Goal: Check status: Check status

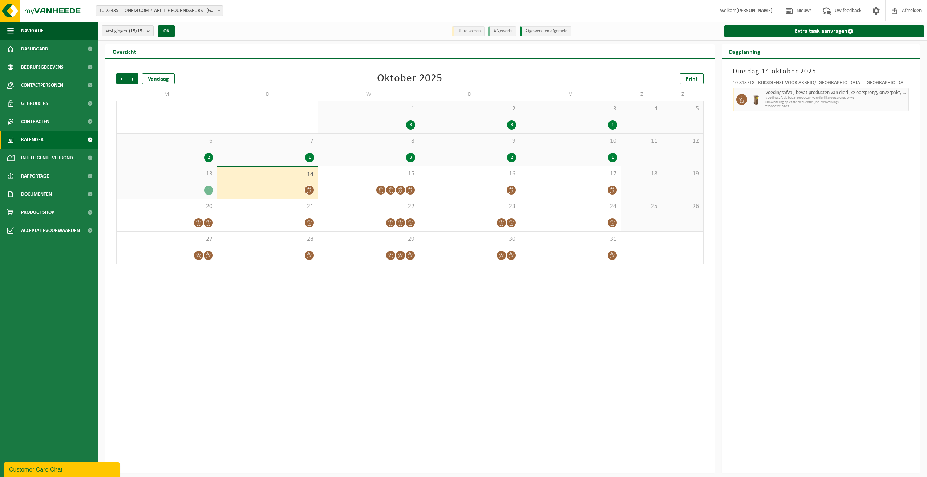
click at [142, 182] on div "13 1" at bounding box center [167, 182] width 100 height 32
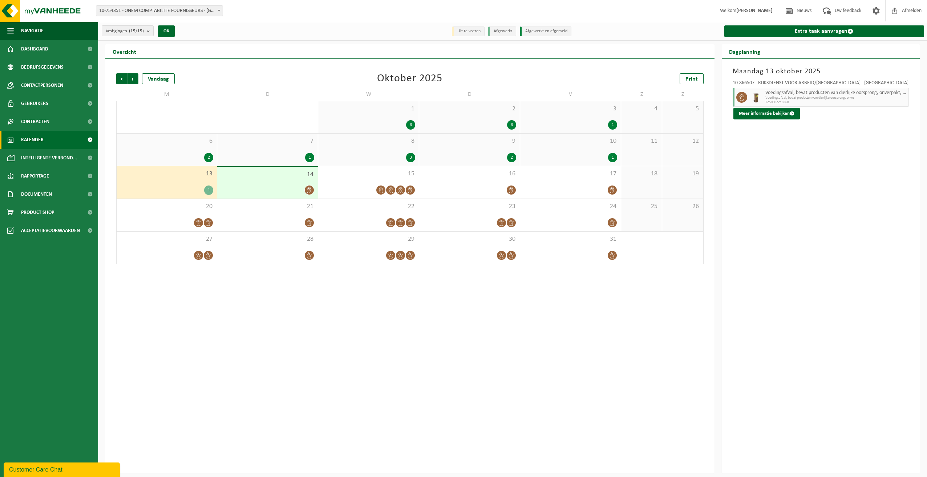
click at [230, 182] on div "14" at bounding box center [267, 183] width 101 height 32
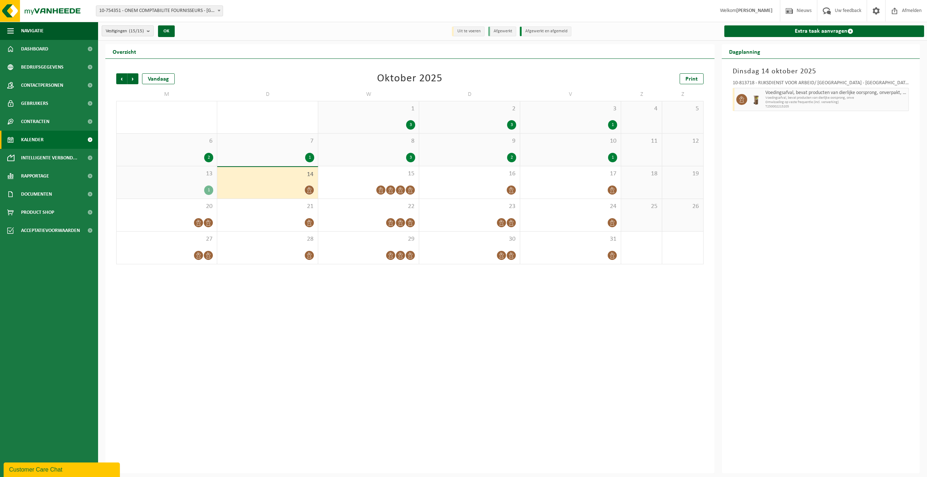
click at [141, 29] on count "(15/15)" at bounding box center [136, 31] width 15 height 5
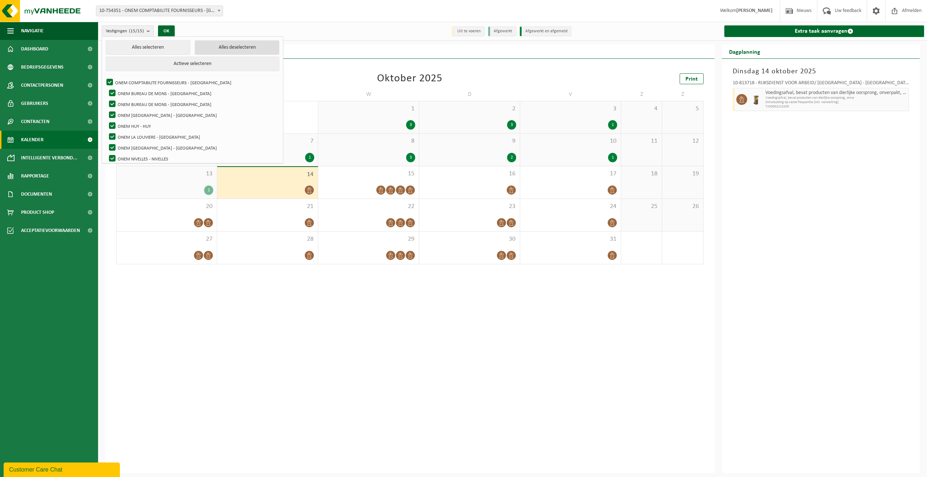
click at [203, 51] on button "Alles deselecteren" at bounding box center [237, 47] width 85 height 15
checkbox input "false"
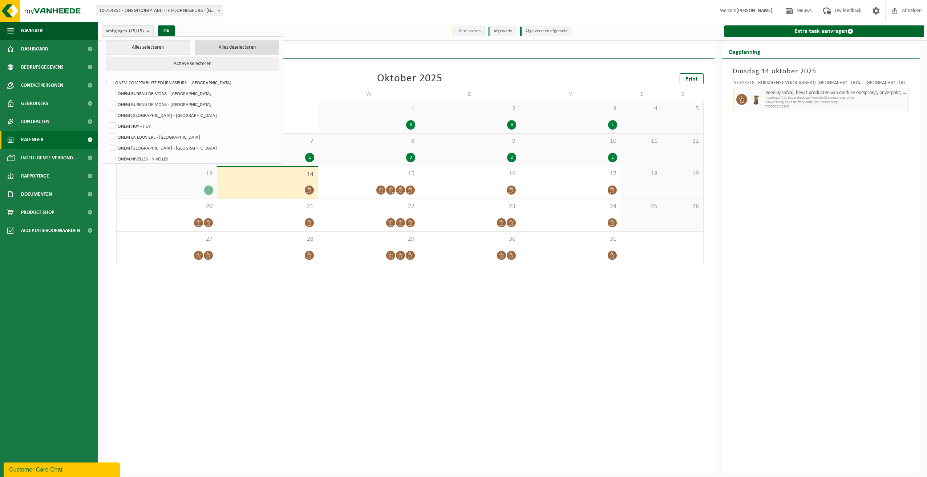
checkbox input "false"
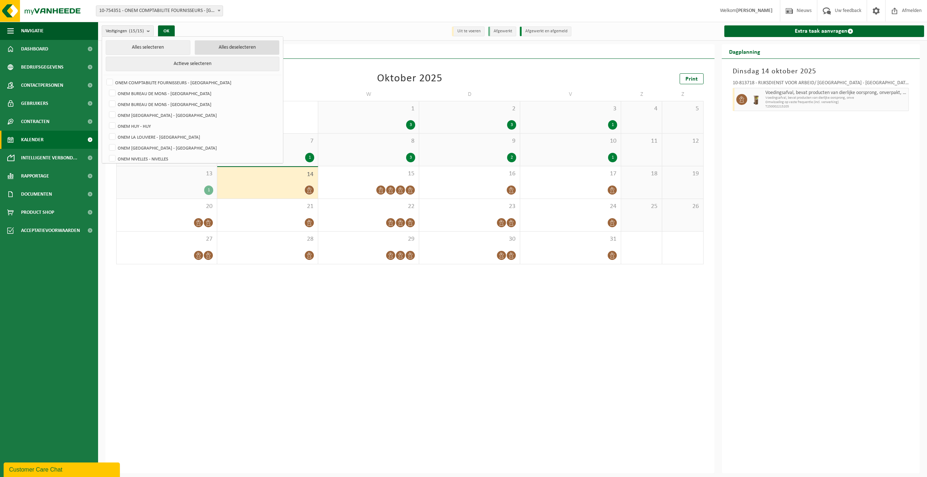
checkbox input "false"
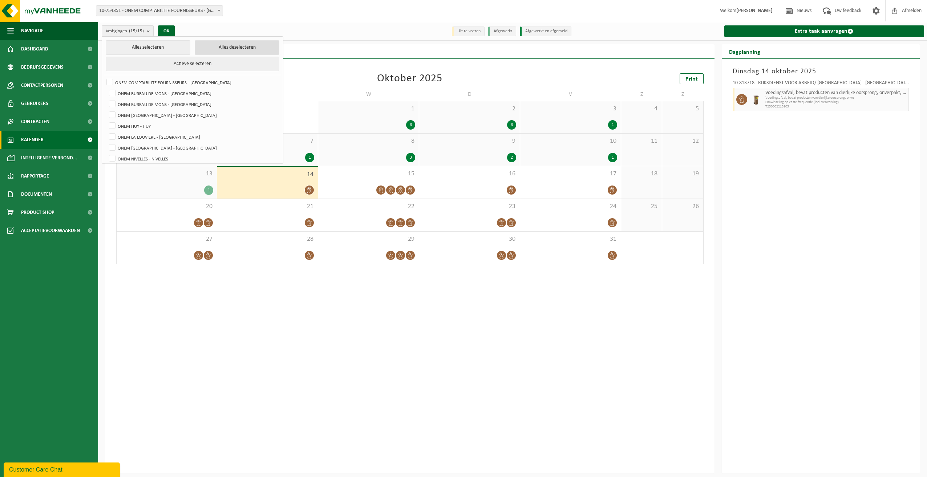
checkbox input "false"
click at [182, 88] on label "ONEM BUREAU DE MONS - [GEOGRAPHIC_DATA]" at bounding box center [193, 93] width 171 height 11
click at [106, 88] on input "ONEM BUREAU DE MONS - [GEOGRAPHIC_DATA]" at bounding box center [106, 88] width 0 height 0
checkbox input "true"
click at [179, 100] on label "ONEM BUREAU DE MONS - [GEOGRAPHIC_DATA]" at bounding box center [193, 104] width 171 height 11
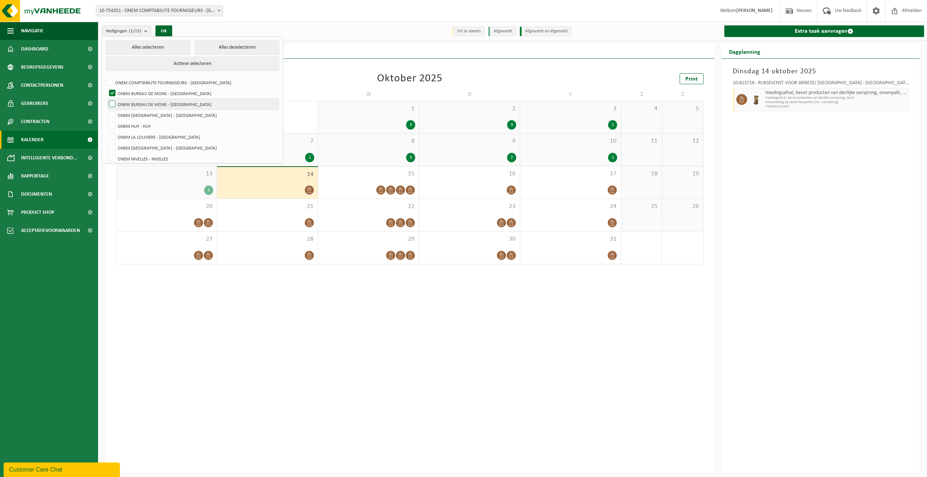
click at [106, 99] on input "ONEM BUREAU DE MONS - [GEOGRAPHIC_DATA]" at bounding box center [106, 98] width 0 height 0
checkbox input "true"
click at [167, 32] on button "OK" at bounding box center [163, 31] width 17 height 12
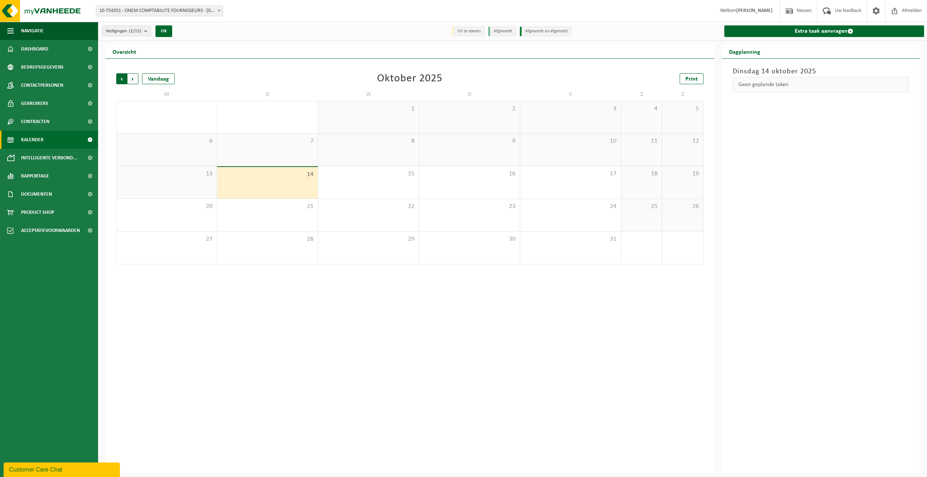
click at [131, 75] on span "Volgende" at bounding box center [132, 78] width 11 height 11
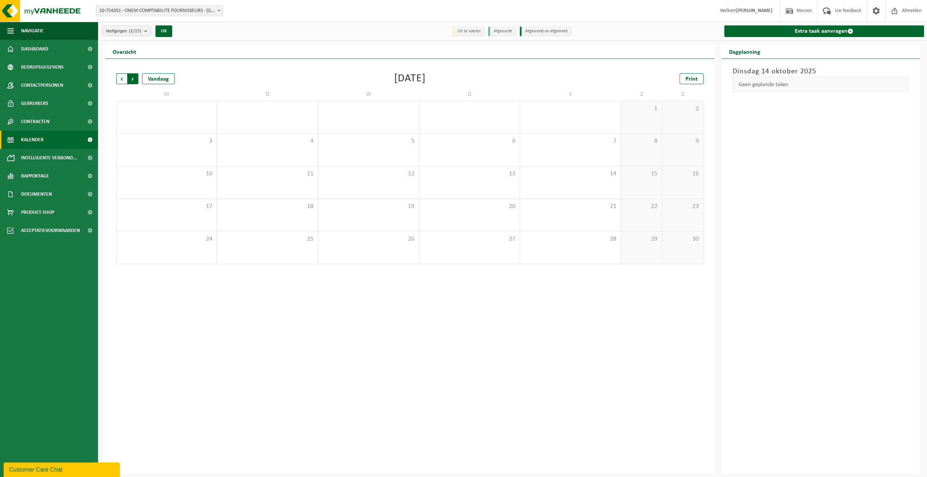
click at [123, 78] on span "Vorige" at bounding box center [121, 78] width 11 height 11
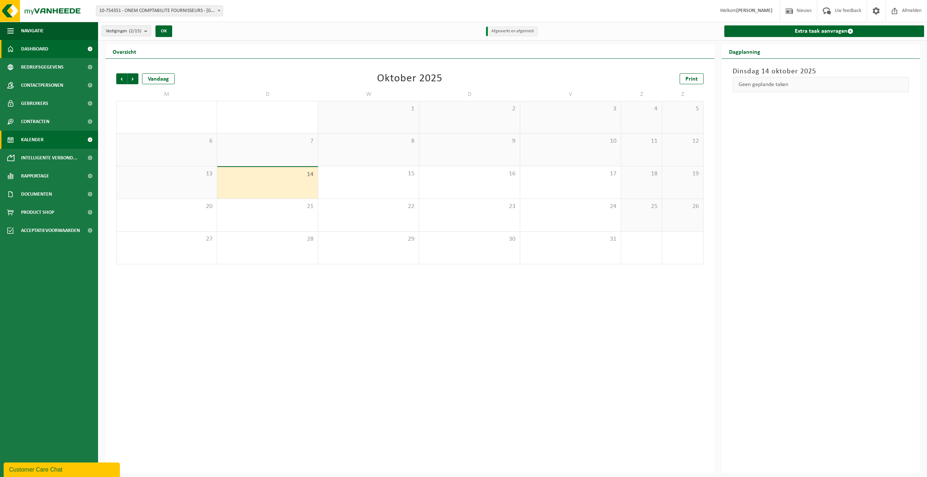
click at [67, 47] on link "Dashboard" at bounding box center [49, 49] width 98 height 18
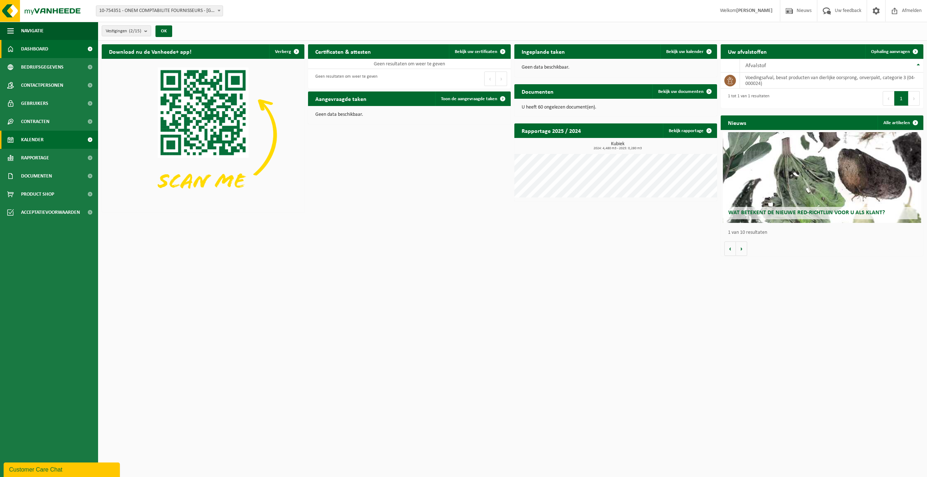
click at [49, 139] on link "Kalender" at bounding box center [49, 140] width 98 height 18
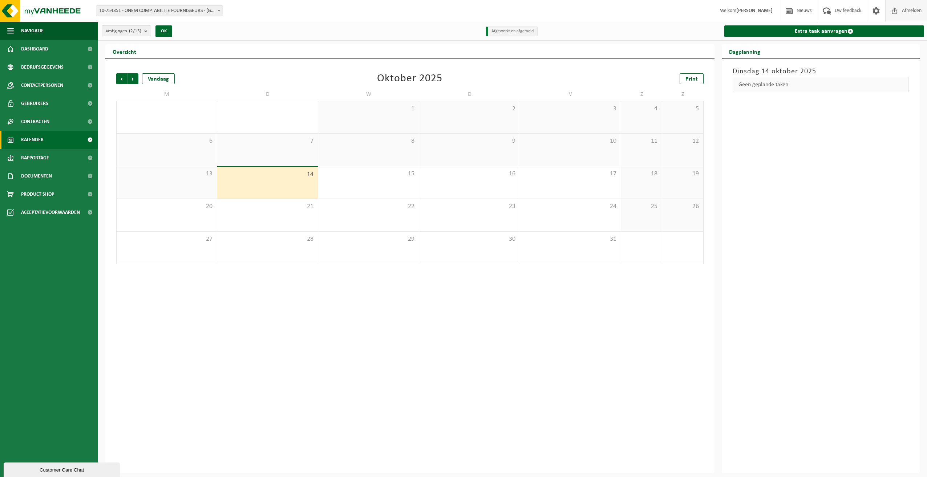
click at [914, 14] on span "Afmelden" at bounding box center [911, 10] width 23 height 21
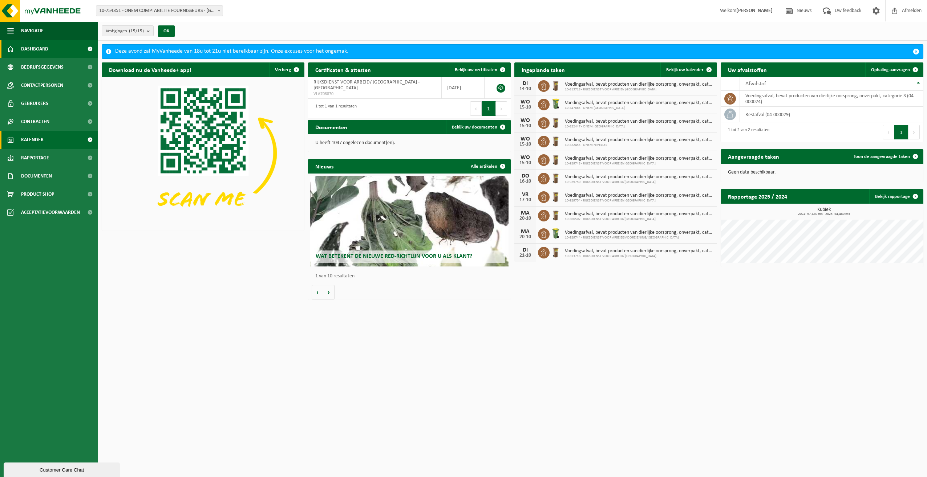
click at [49, 148] on link "Kalender" at bounding box center [49, 140] width 98 height 18
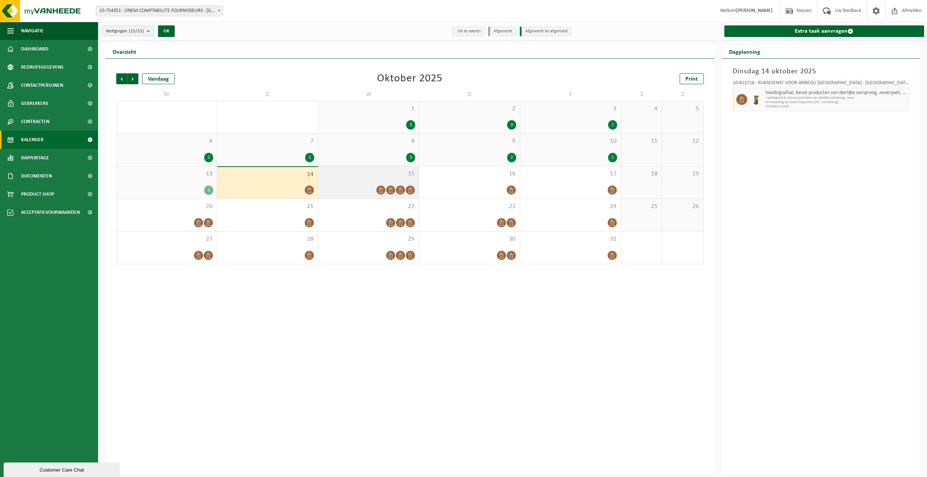
click at [363, 178] on div "15" at bounding box center [368, 182] width 101 height 32
